Goal: Navigation & Orientation: Understand site structure

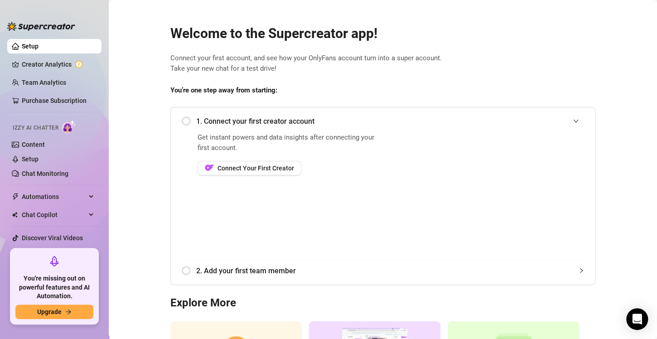
click at [623, 257] on main "Welcome to the Supercreator app! Connect your first account, and see how your O…" at bounding box center [383, 221] width 548 height 443
